Goal: Communication & Community: Answer question/provide support

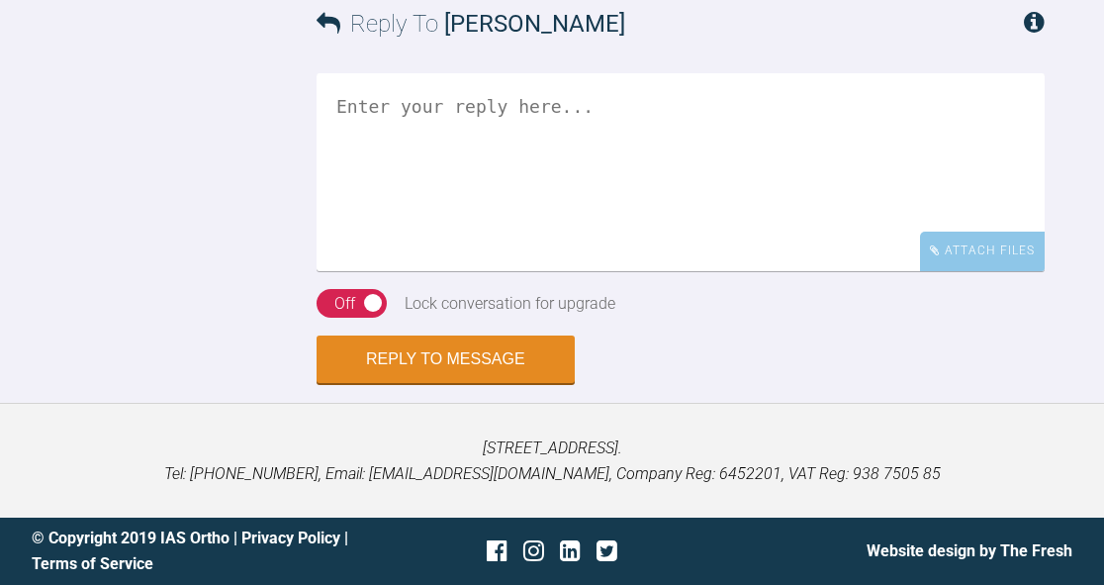
scroll to position [3981, 0]
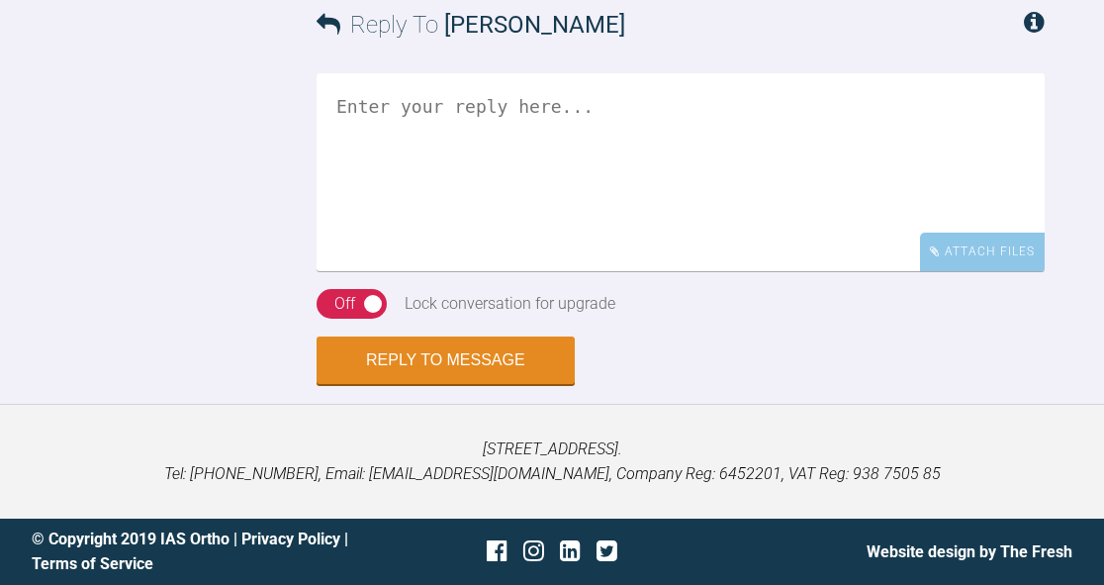
scroll to position [13678, 0]
click at [719, 271] on textarea at bounding box center [681, 172] width 728 height 198
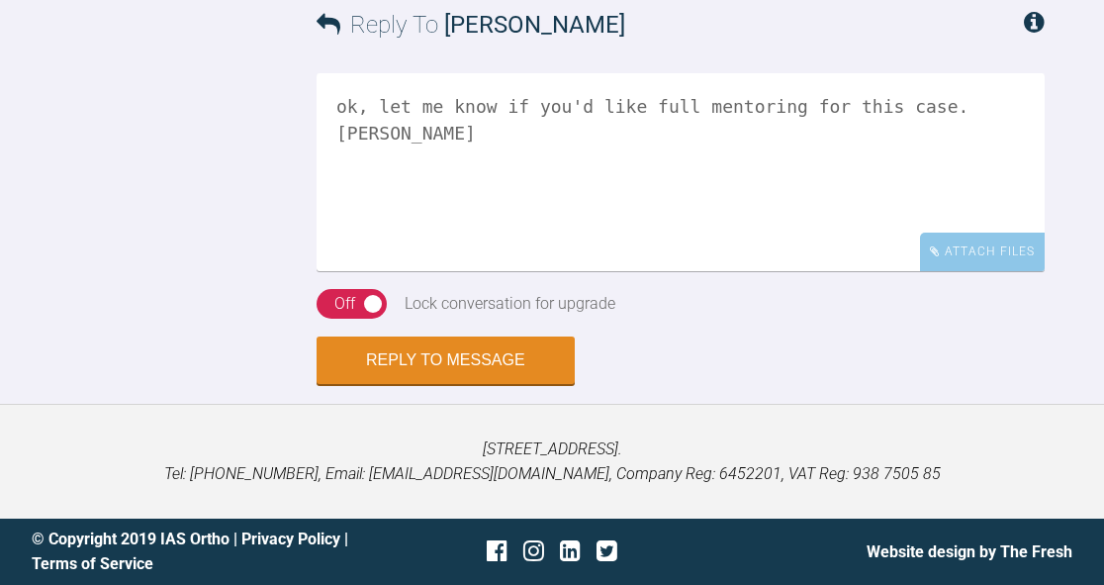
scroll to position [13888, 0]
type textarea "ok, let me know if you'd like full mentoring for this case. BW Kelly"
click at [489, 366] on button "Reply to Message" at bounding box center [446, 361] width 258 height 47
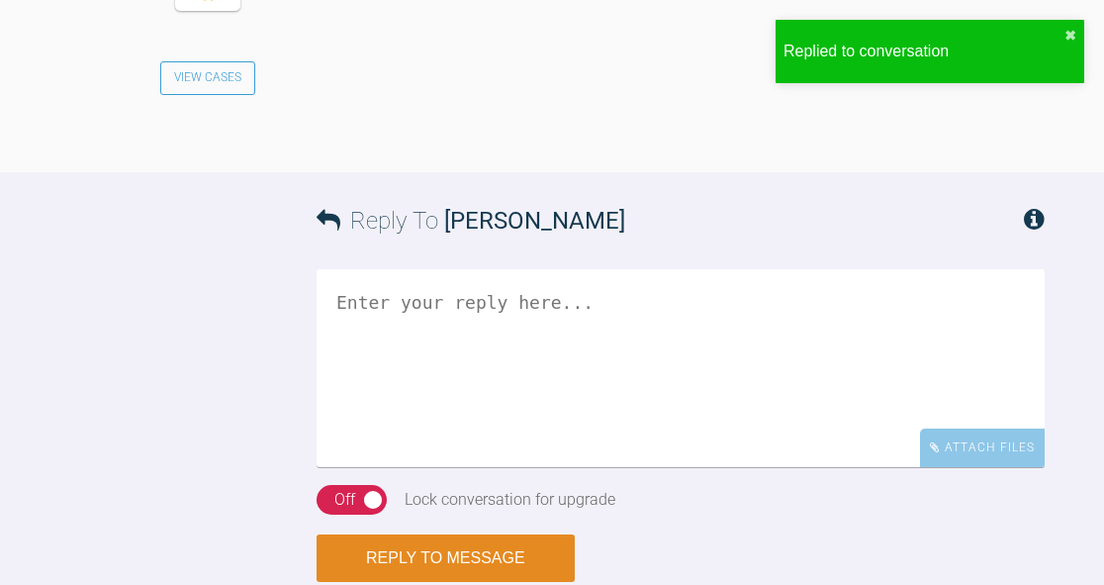
scroll to position [14233, 0]
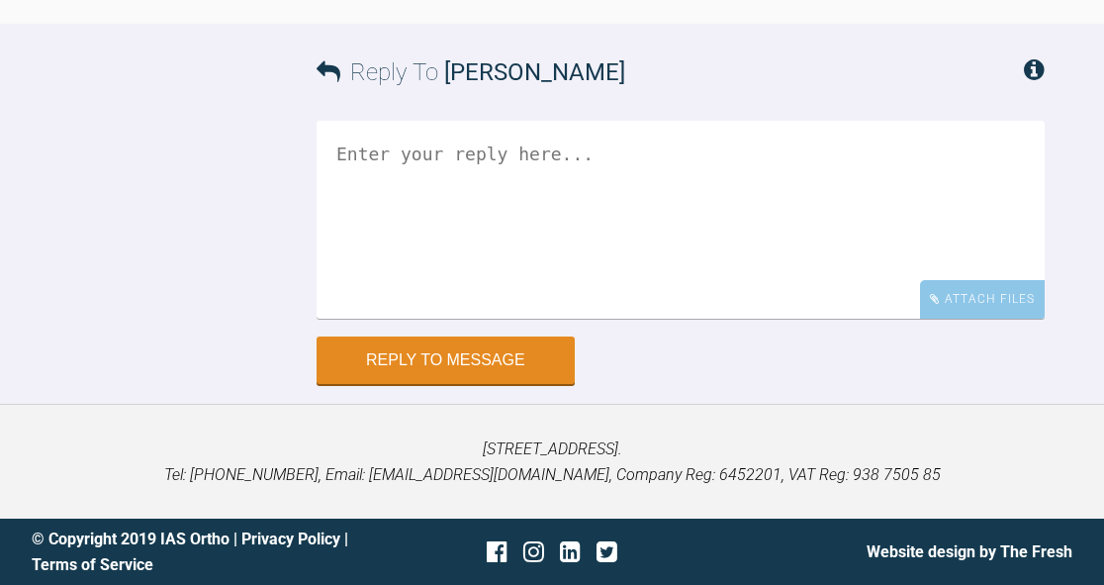
scroll to position [15956, 0]
click at [616, 319] on textarea at bounding box center [681, 220] width 728 height 198
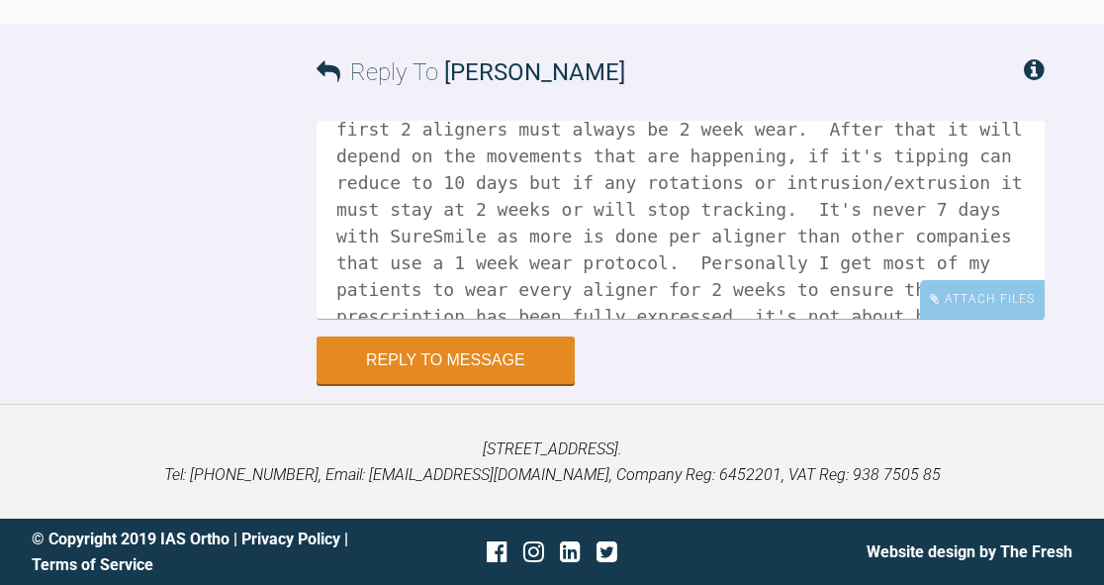
scroll to position [77, 0]
click at [1005, 310] on textarea "Hi [PERSON_NAME], it's normal for the aligners to not feel as tight after a few…" at bounding box center [681, 220] width 728 height 198
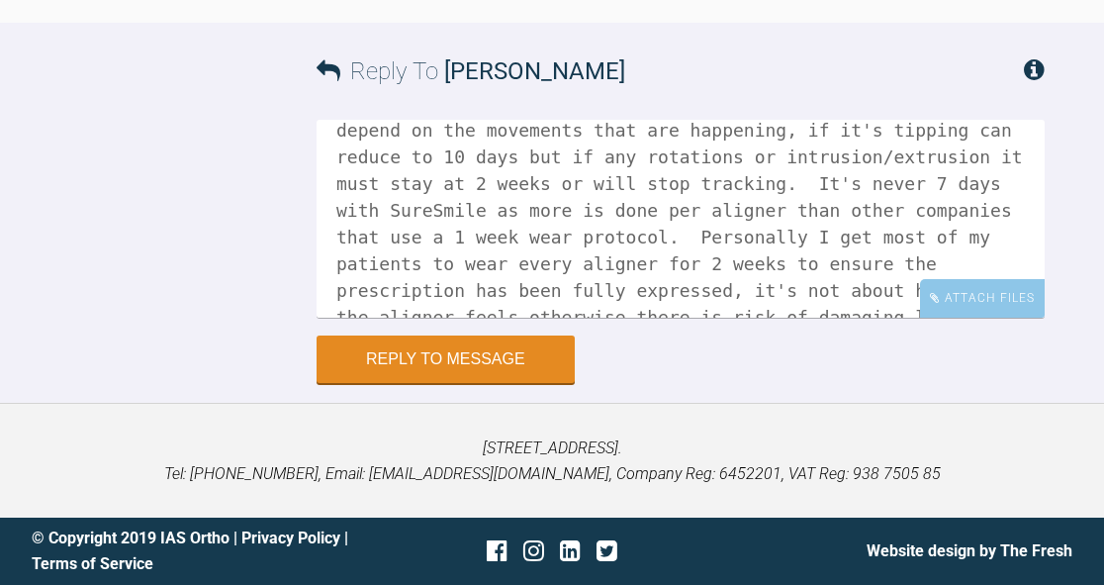
scroll to position [16323, 0]
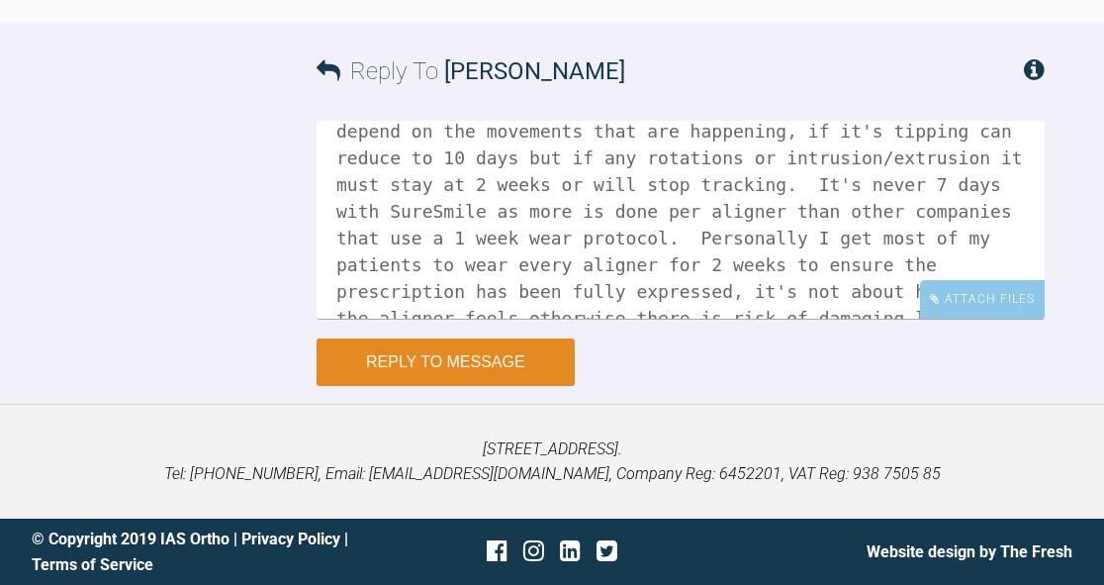
type textarea "Hi [PERSON_NAME], it's normal for the aligners to not feel as tight after a few…"
click at [487, 345] on button "Reply to Message" at bounding box center [446, 361] width 258 height 47
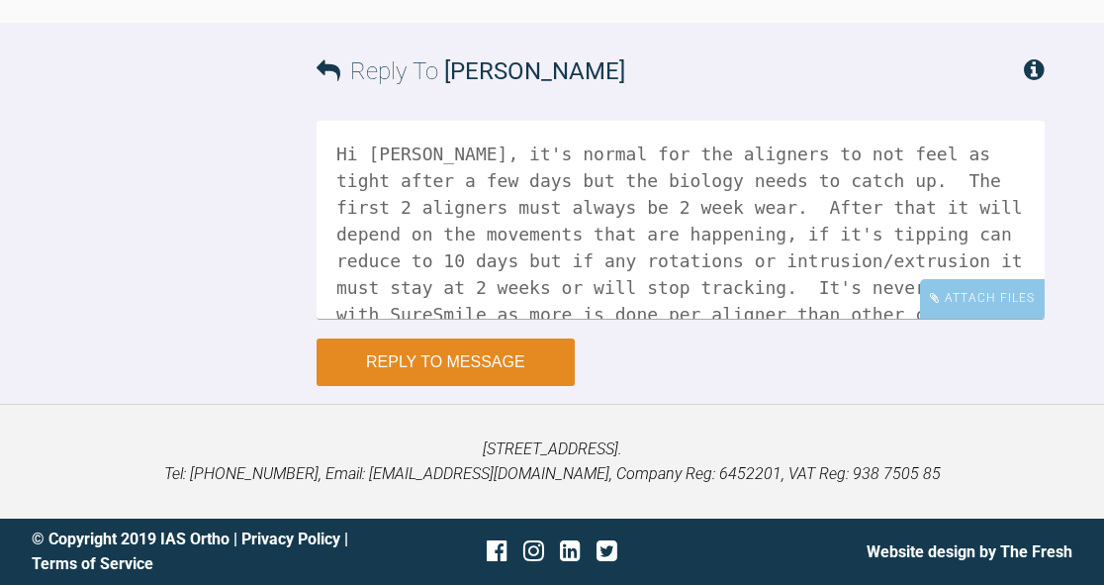
scroll to position [16715, 0]
